Goal: Information Seeking & Learning: Learn about a topic

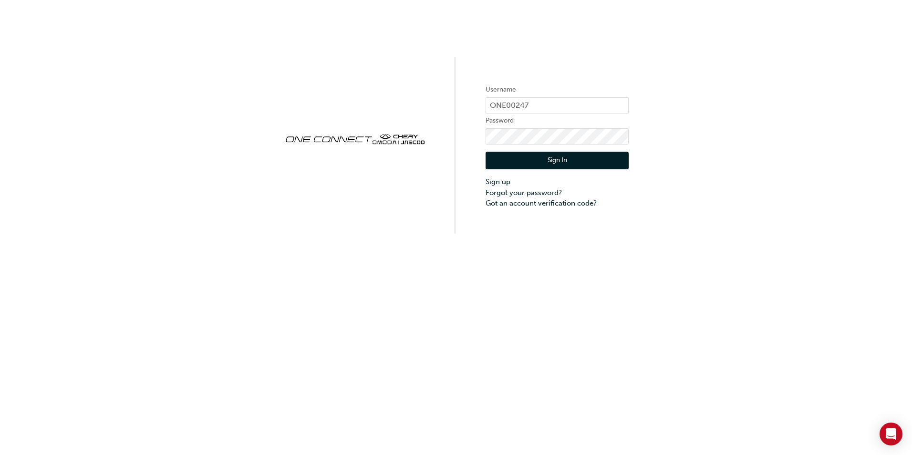
drag, startPoint x: 551, startPoint y: 157, endPoint x: 540, endPoint y: 193, distance: 38.0
click at [551, 157] on button "Sign In" at bounding box center [557, 161] width 143 height 18
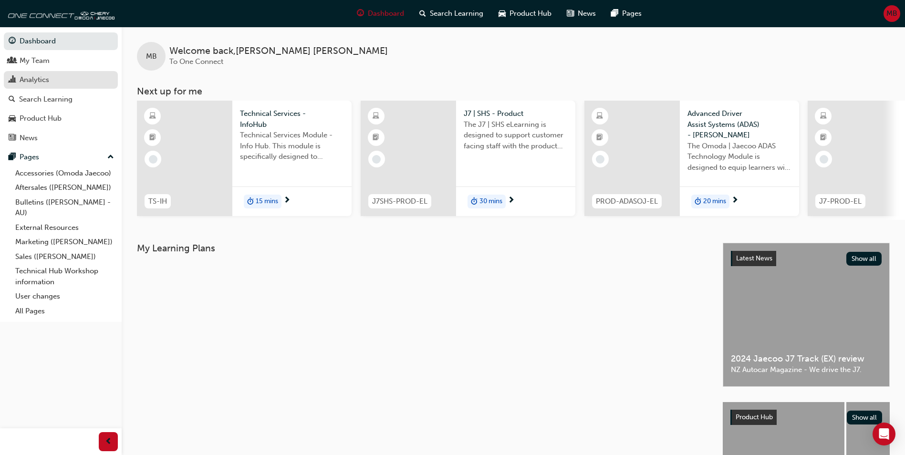
click at [46, 77] on div "Analytics" at bounding box center [35, 79] width 30 height 11
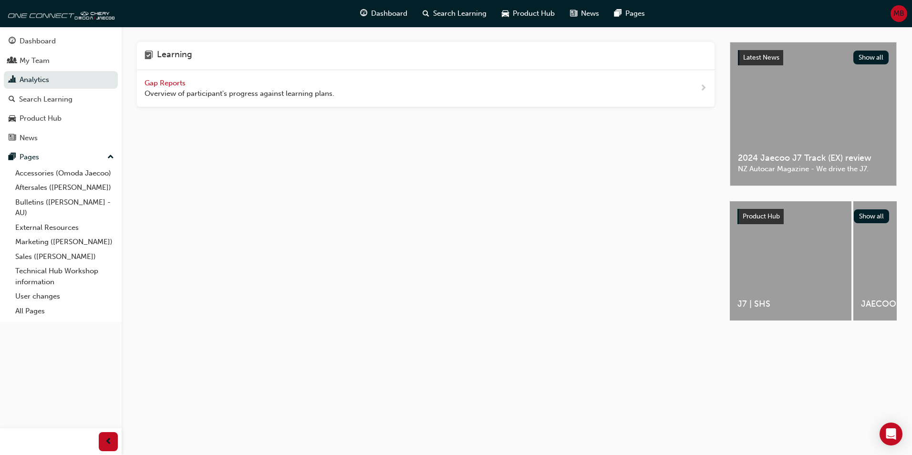
click at [166, 79] on span "Gap Reports" at bounding box center [166, 83] width 43 height 9
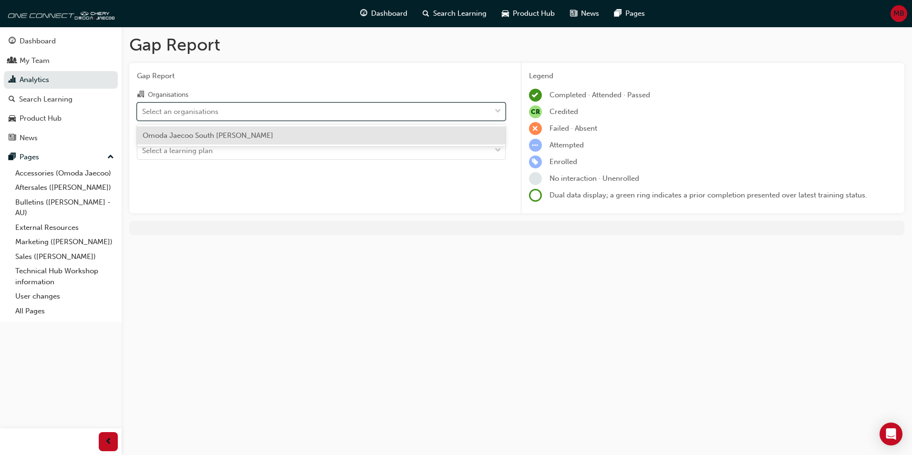
click at [499, 115] on span "down-icon" at bounding box center [498, 111] width 7 height 12
click at [143, 115] on input "Organisations option Omoda Jaecoo South [PERSON_NAME] focused, 1 of 1. 1 result…" at bounding box center [142, 111] width 1 height 8
click at [326, 138] on div "Omoda Jaecoo South [PERSON_NAME]" at bounding box center [321, 135] width 369 height 19
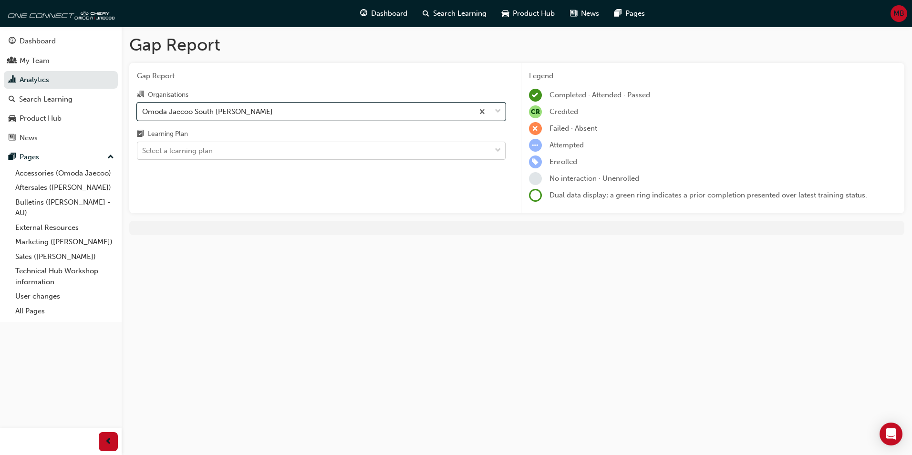
click at [495, 152] on span "down-icon" at bounding box center [498, 151] width 7 height 12
click at [143, 152] on input "Learning Plan Select a learning plan" at bounding box center [142, 150] width 1 height 8
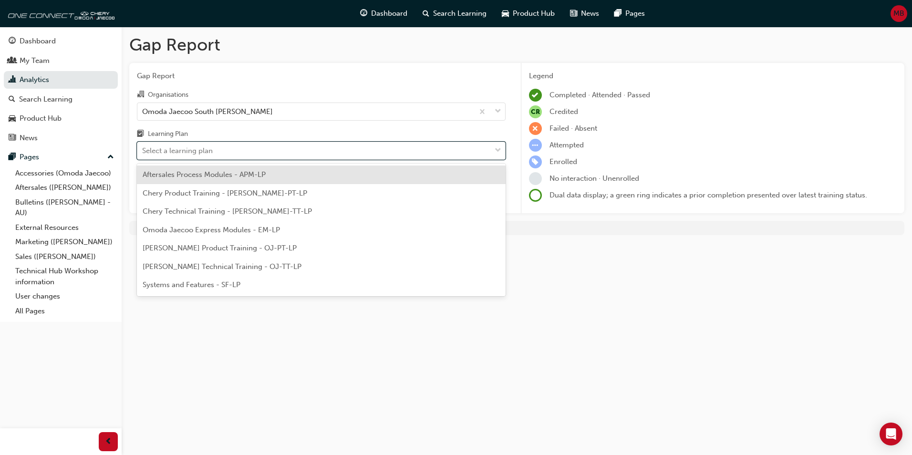
click at [251, 177] on span "Aftersales Process Modules - APM-LP" at bounding box center [204, 174] width 123 height 9
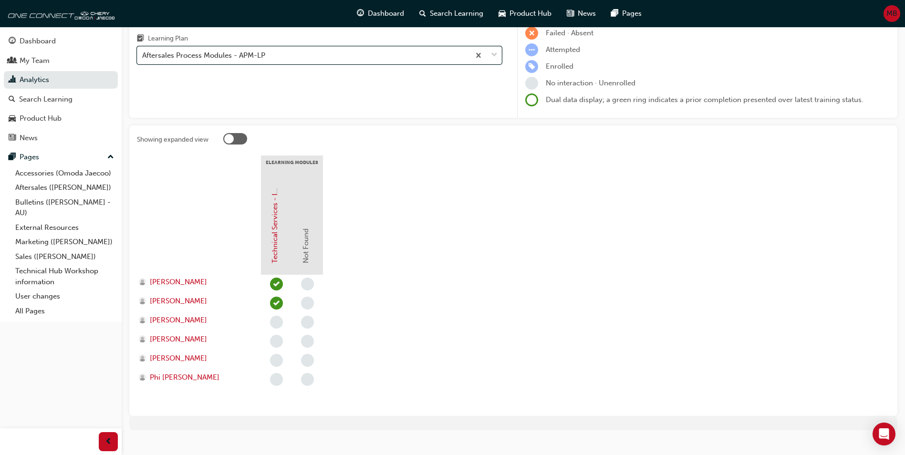
scroll to position [110, 0]
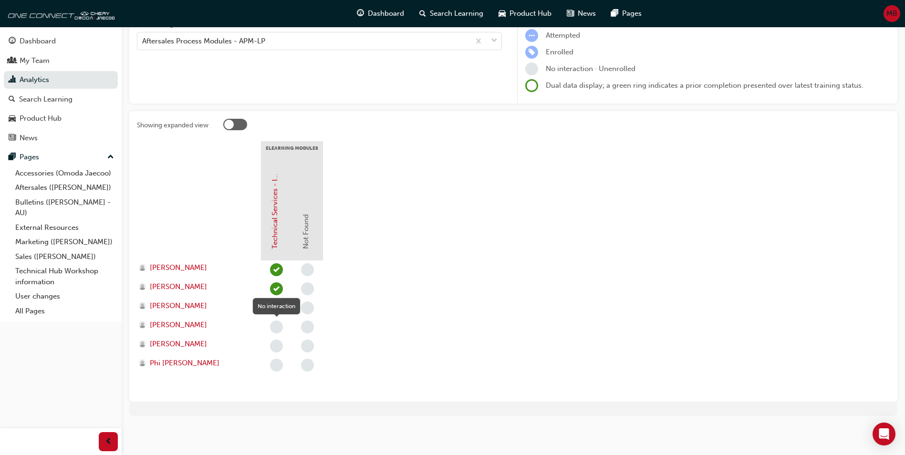
click at [276, 329] on span "learningRecordVerb_NONE-icon" at bounding box center [276, 327] width 13 height 13
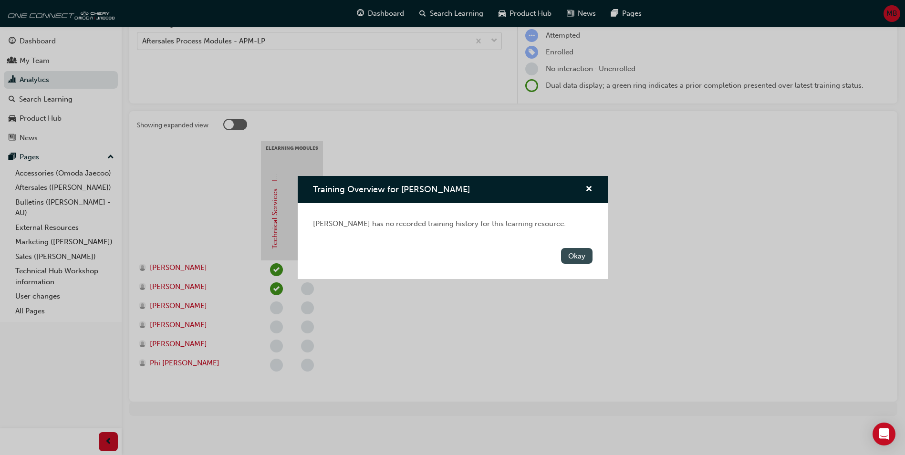
click at [577, 257] on button "Okay" at bounding box center [576, 256] width 31 height 16
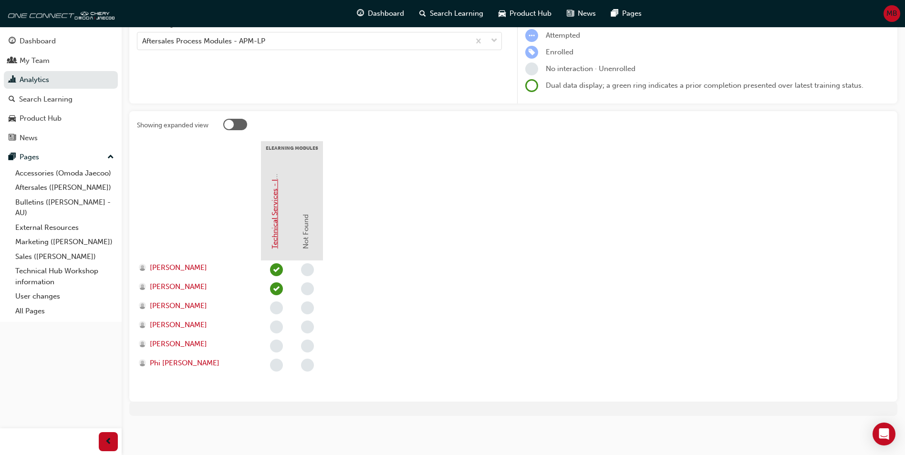
click at [276, 230] on link "Technical Services - InfoHub" at bounding box center [274, 202] width 9 height 94
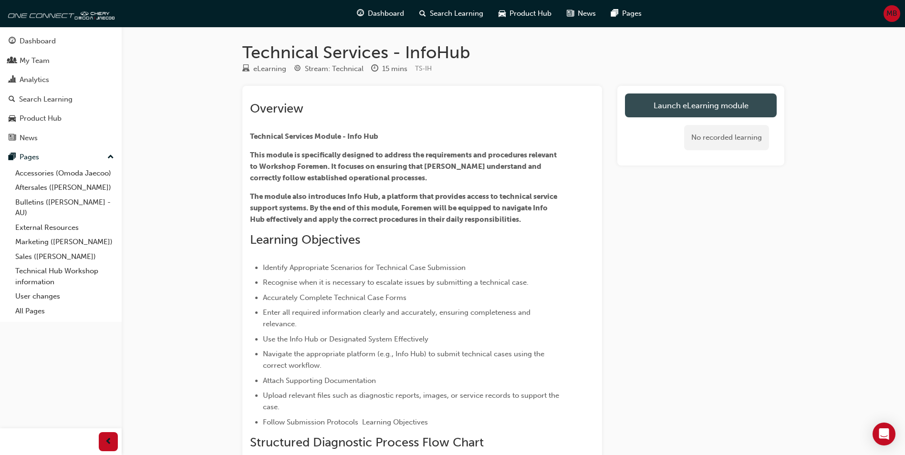
click at [685, 103] on link "Launch eLearning module" at bounding box center [701, 105] width 152 height 24
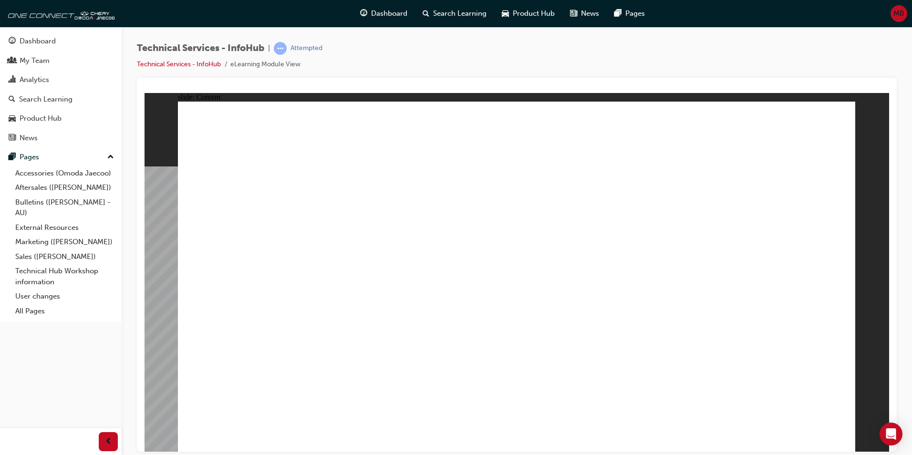
drag, startPoint x: 813, startPoint y: 127, endPoint x: 785, endPoint y: 181, distance: 60.6
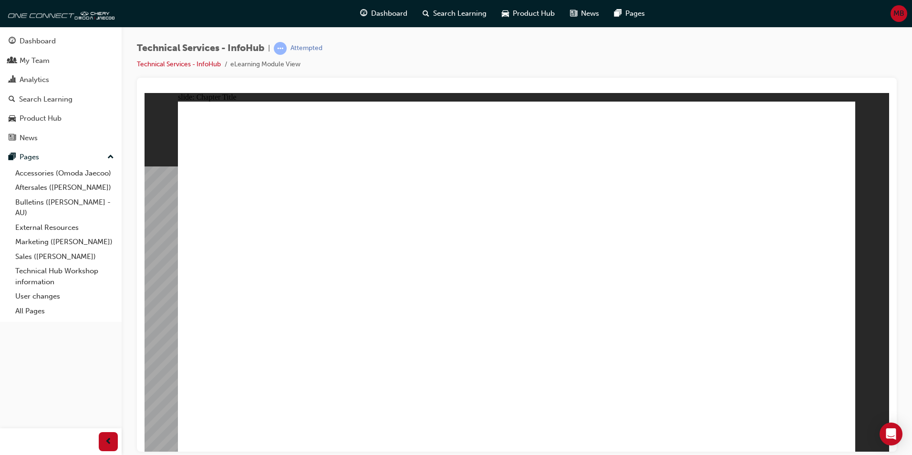
radio input "true"
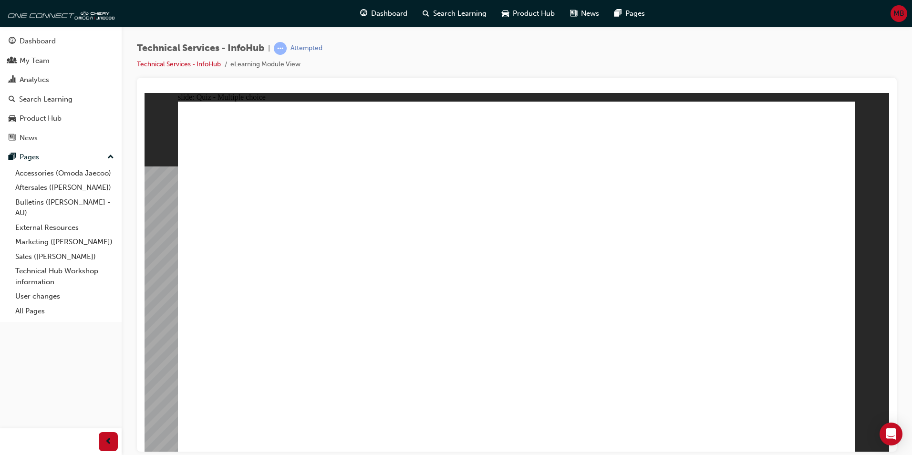
radio input "true"
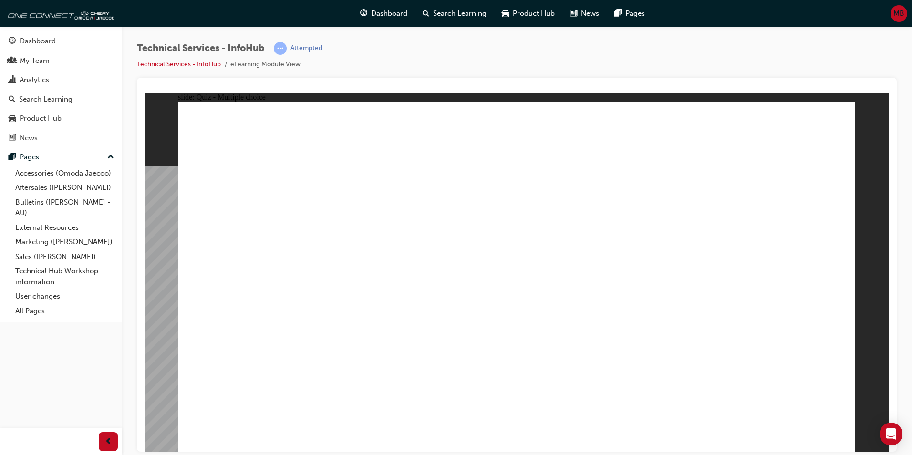
radio input "true"
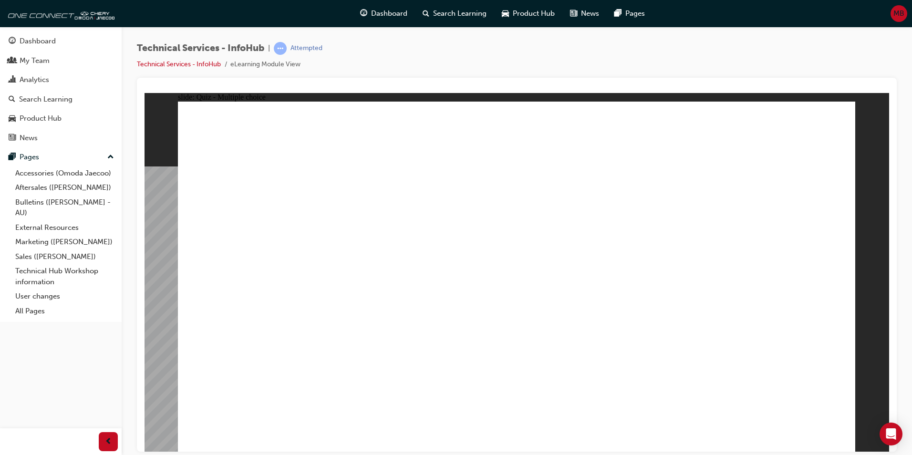
radio input "true"
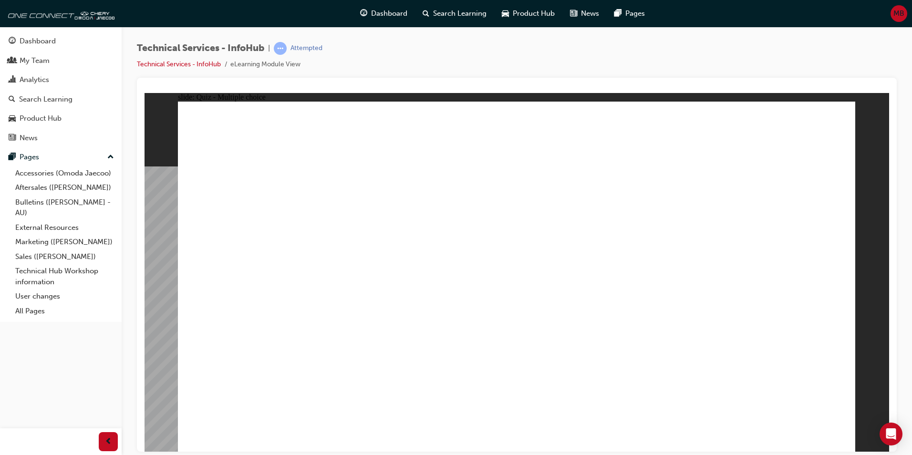
radio input "true"
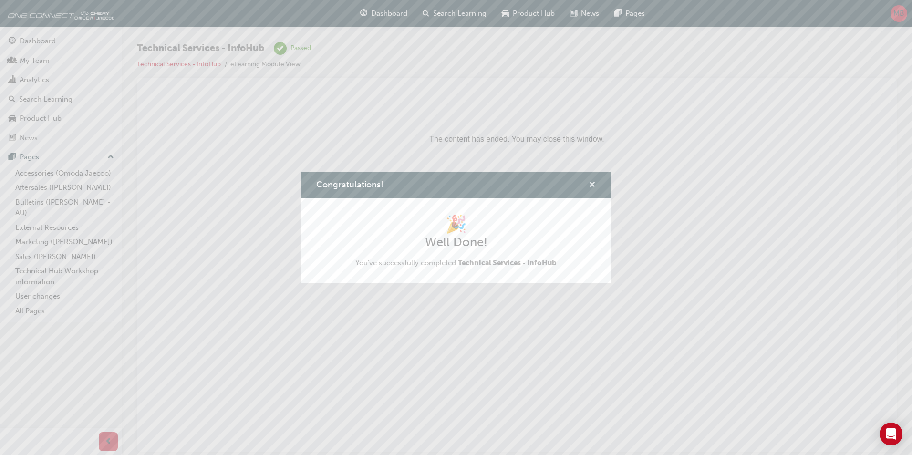
click at [591, 186] on span "cross-icon" at bounding box center [592, 185] width 7 height 9
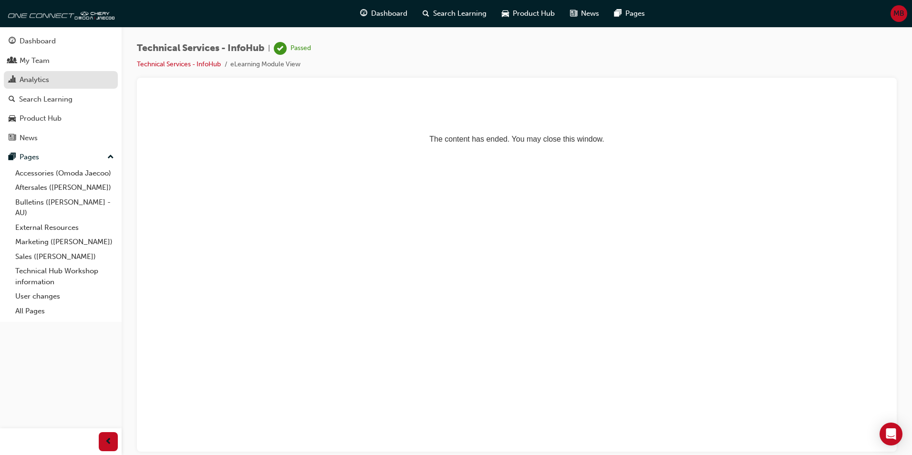
click at [54, 81] on div "Analytics" at bounding box center [61, 80] width 104 height 12
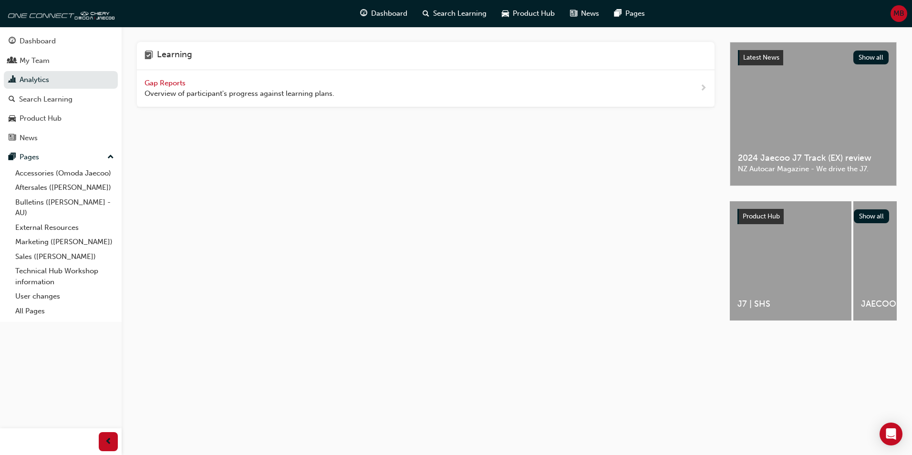
click at [174, 83] on span "Gap Reports" at bounding box center [166, 83] width 43 height 9
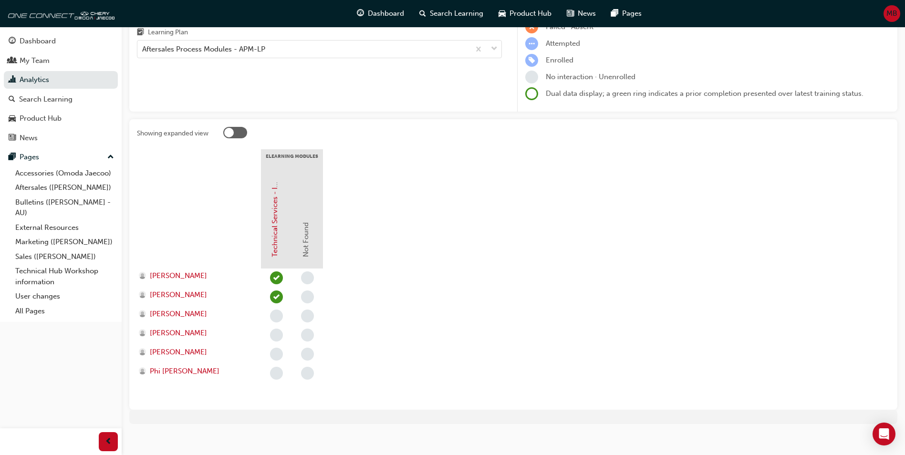
scroll to position [110, 0]
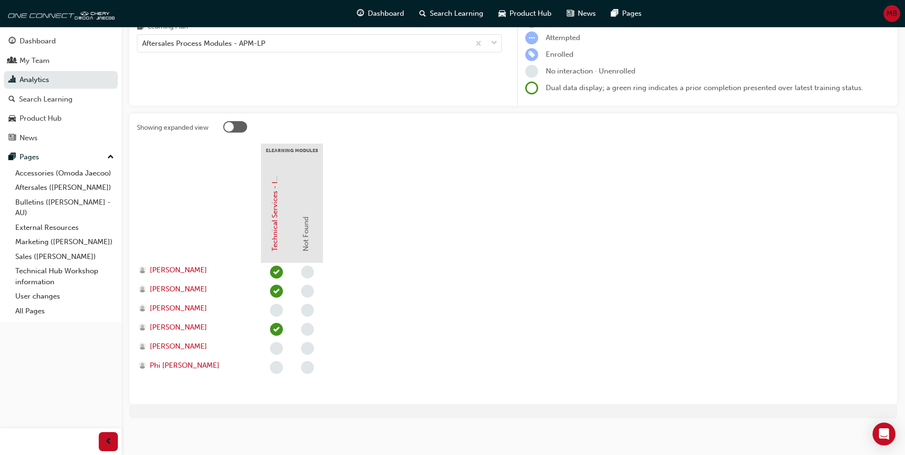
scroll to position [110, 0]
click at [49, 189] on link "Aftersales ([PERSON_NAME])" at bounding box center [64, 187] width 106 height 15
